Goal: Entertainment & Leisure: Consume media (video, audio)

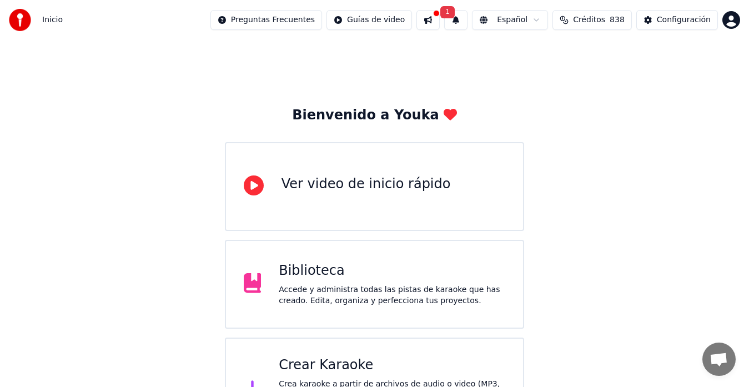
click at [320, 275] on div "Biblioteca" at bounding box center [392, 271] width 227 height 18
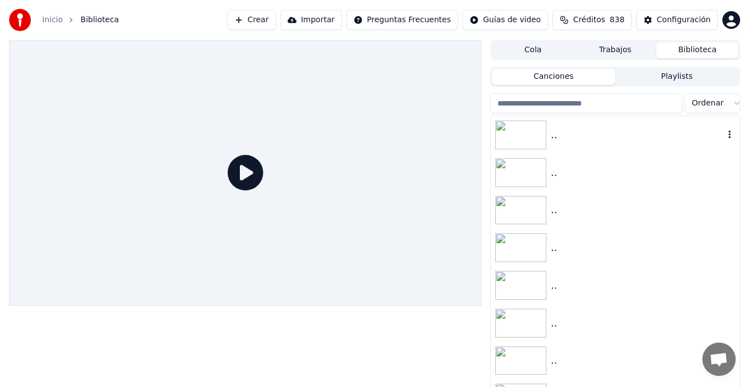
click at [521, 134] on img at bounding box center [520, 134] width 51 height 29
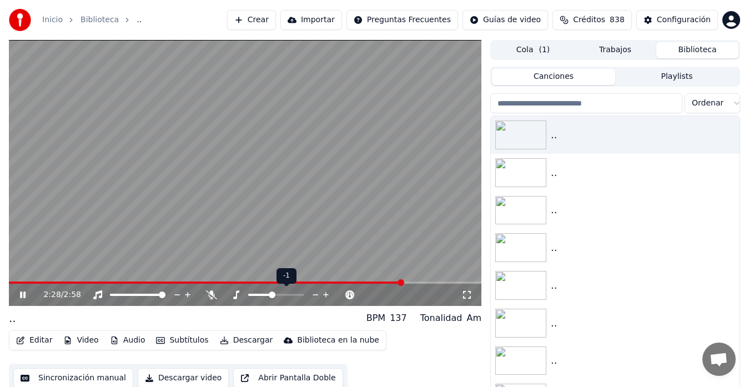
click at [272, 293] on span at bounding box center [272, 295] width 7 height 7
click at [12, 282] on span at bounding box center [10, 283] width 3 height 2
click at [180, 26] on div "Inicio Biblioteca .. Crear Importar Preguntas Frecuentes Guías de video Crédito…" at bounding box center [374, 20] width 749 height 40
click at [267, 295] on span at bounding box center [268, 295] width 7 height 7
click at [16, 280] on video at bounding box center [245, 173] width 473 height 266
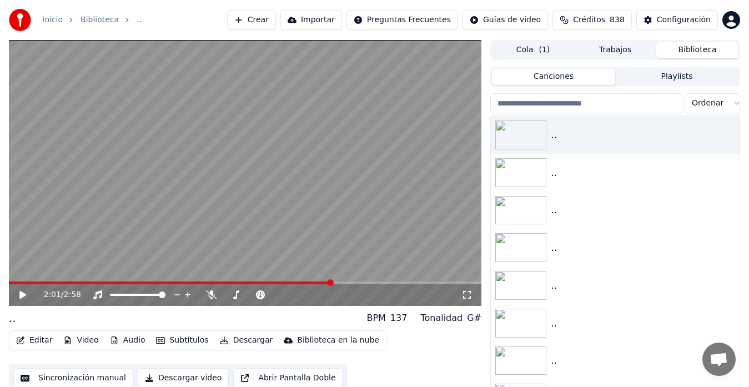
click at [16, 282] on span at bounding box center [170, 283] width 323 height 2
click at [22, 291] on icon at bounding box center [31, 294] width 26 height 9
click at [280, 294] on span at bounding box center [280, 295] width 7 height 7
